Goal: Find specific page/section

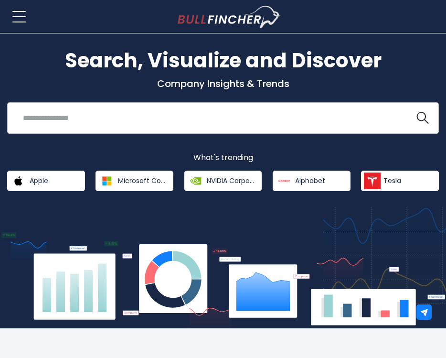
click at [158, 118] on input "search" at bounding box center [211, 118] width 388 height 18
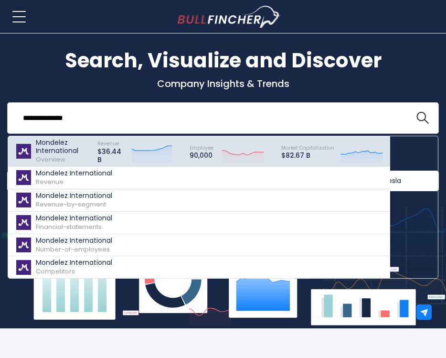
type input "**********"
click at [75, 146] on p "Mondelez International" at bounding box center [62, 147] width 53 height 16
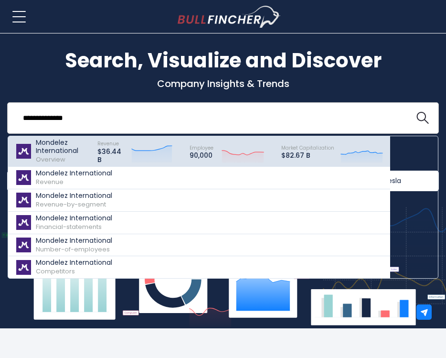
click at [75, 146] on p "Mondelez International" at bounding box center [62, 147] width 53 height 16
click at [39, 145] on p "Mondelez International" at bounding box center [62, 147] width 53 height 16
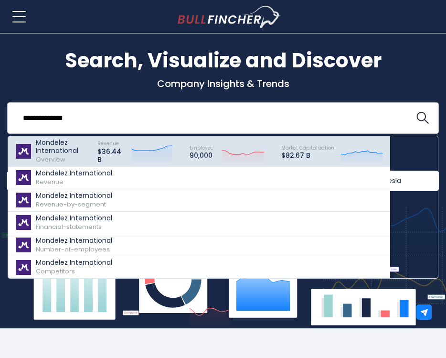
click at [43, 139] on p "Mondelez International" at bounding box center [62, 147] width 53 height 16
click at [22, 148] on img at bounding box center [23, 151] width 17 height 15
